Goal: Task Accomplishment & Management: Manage account settings

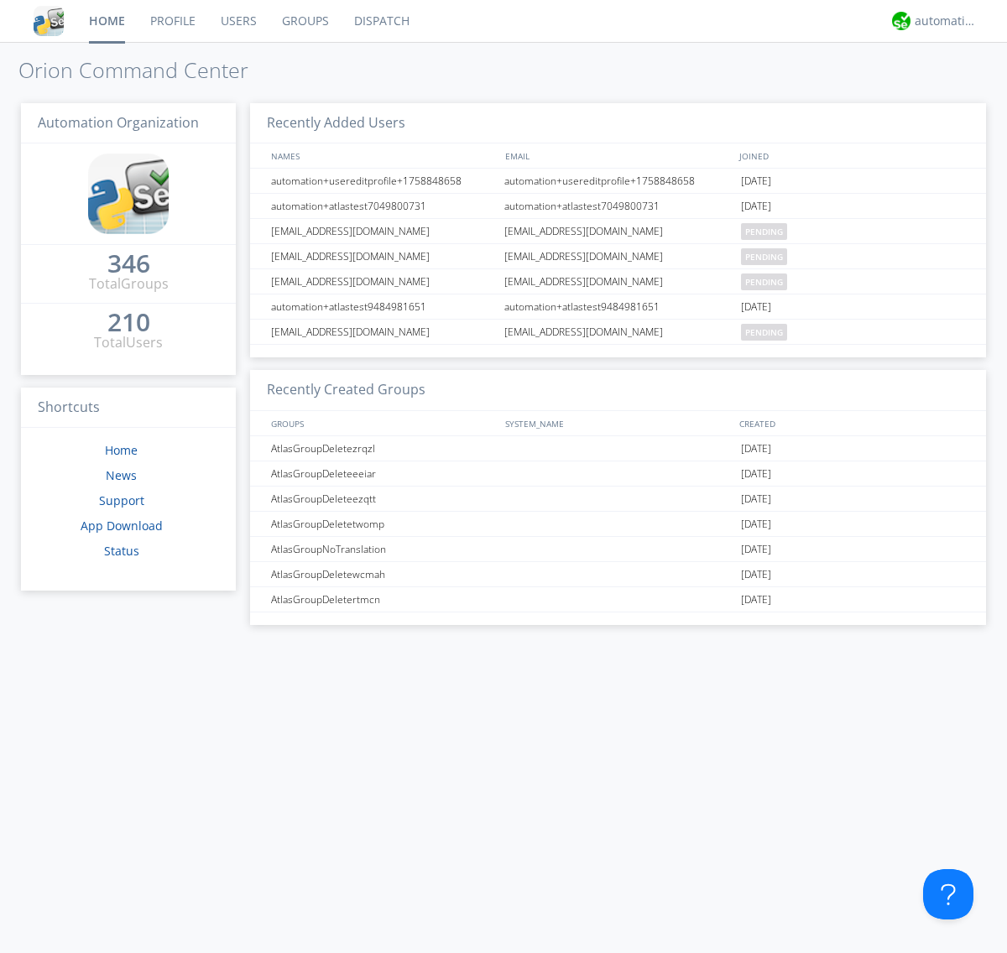
click at [304, 21] on link "Groups" at bounding box center [305, 21] width 72 height 42
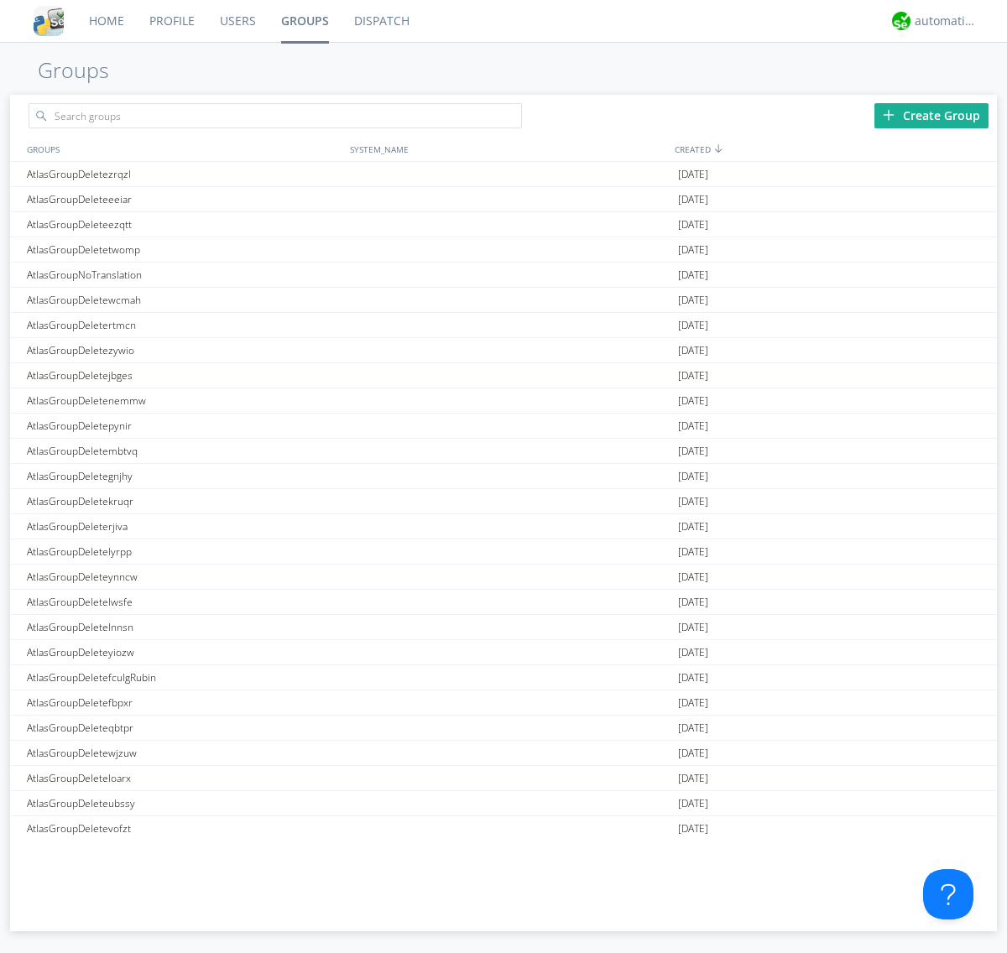
click at [931, 115] on div "Create Group" at bounding box center [931, 115] width 114 height 25
click at [304, 21] on link "Groups" at bounding box center [304, 21] width 73 height 42
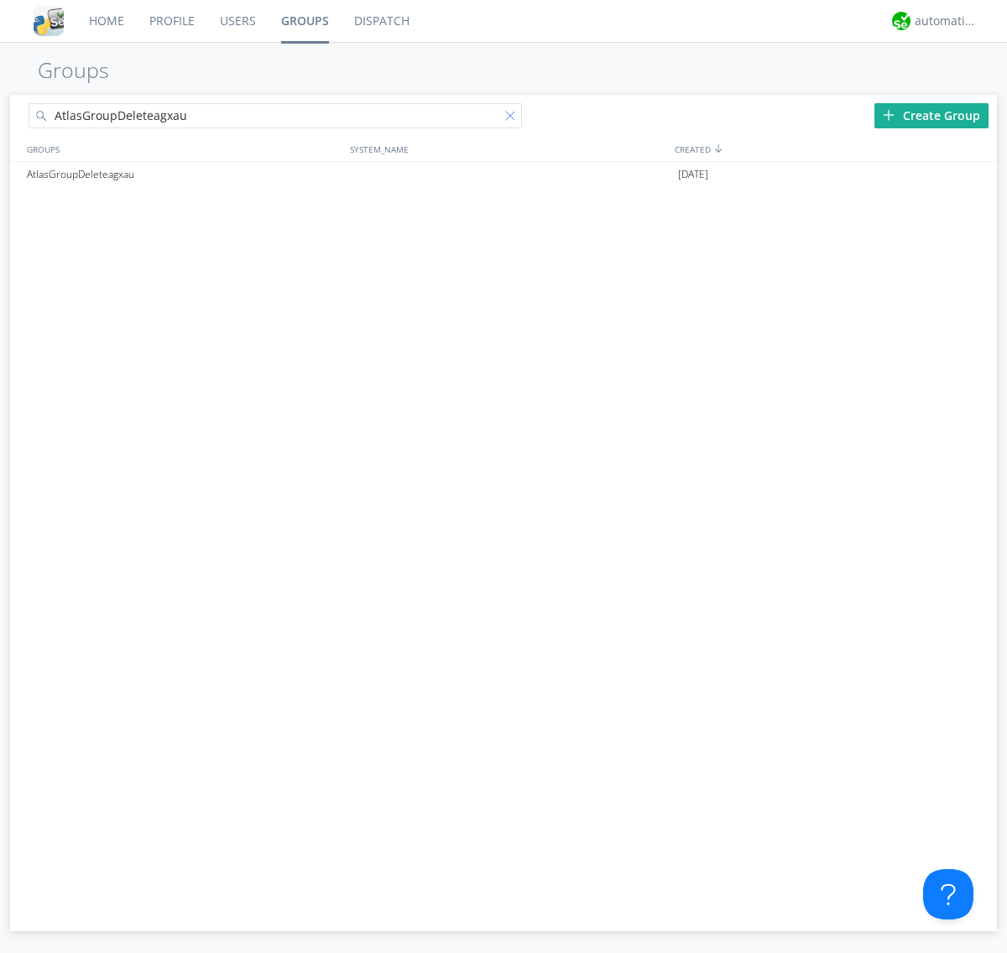
type input "AtlasGroupDeleteagxau"
click at [513, 118] on div at bounding box center [513, 119] width 17 height 17
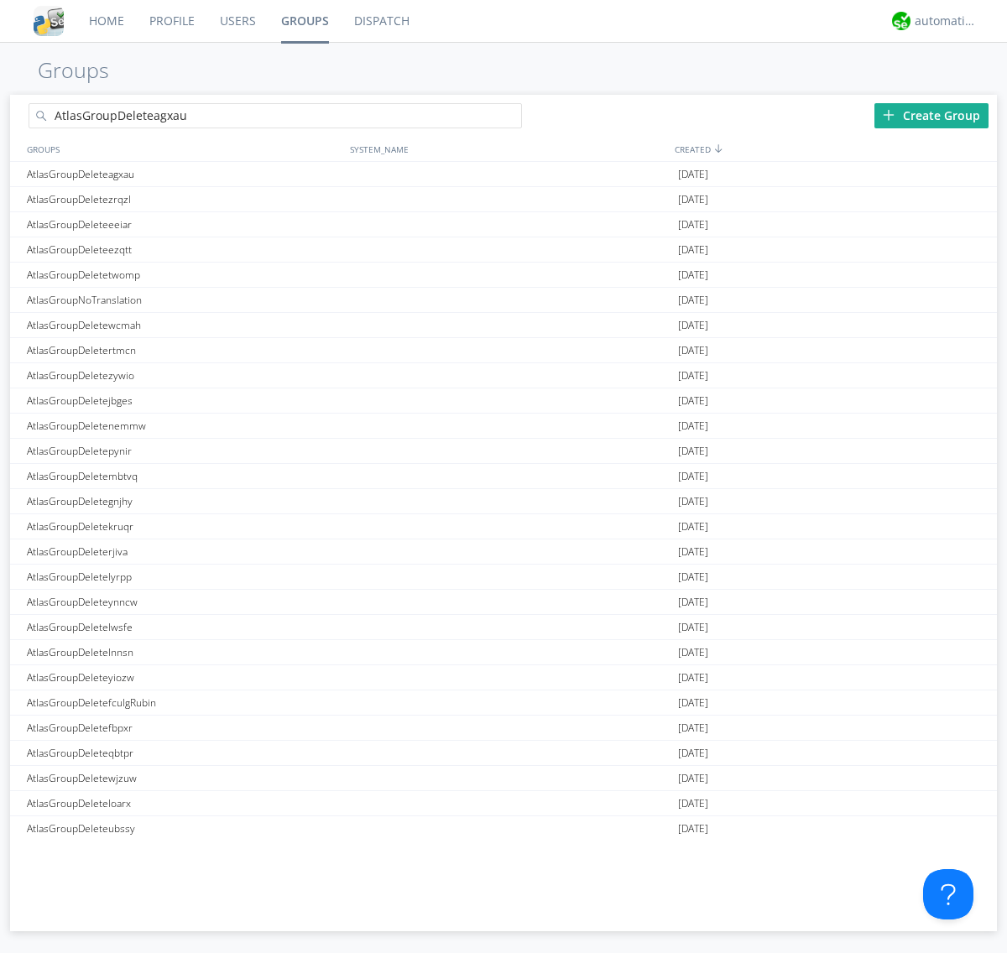
type input "AtlasGroupDeleteagxau"
click at [184, 174] on div "AtlasGroupDeleteagxau" at bounding box center [184, 174] width 323 height 24
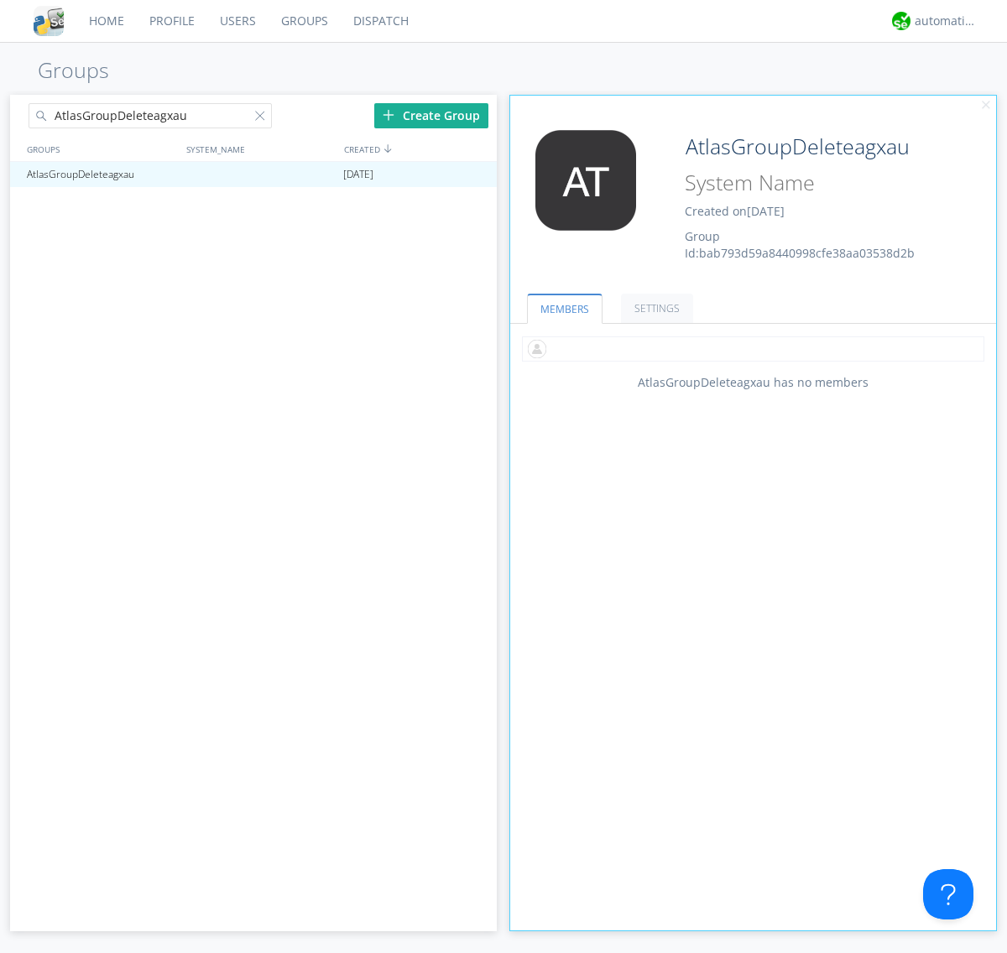
click at [753, 348] on input "text" at bounding box center [753, 348] width 462 height 25
type input "automation+atlas0002"
click at [941, 21] on div "automation+atlas" at bounding box center [945, 21] width 63 height 17
